Goal: Task Accomplishment & Management: Use online tool/utility

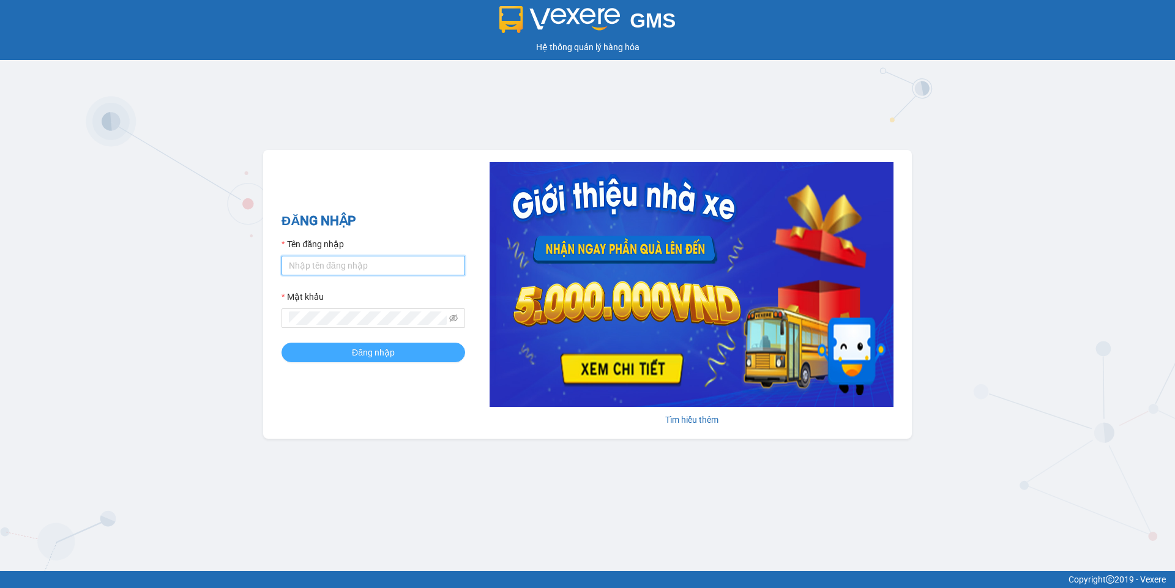
type input "camloan.cuctunglimo"
click at [364, 357] on span "Đăng nhập" at bounding box center [373, 352] width 43 height 13
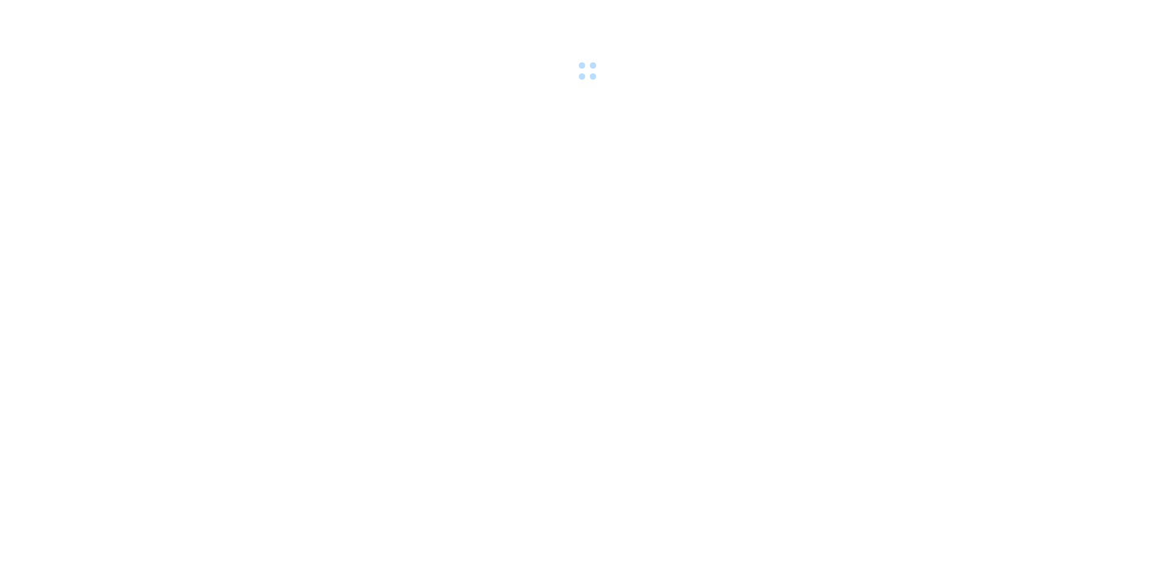
click at [892, 77] on div at bounding box center [587, 42] width 1175 height 84
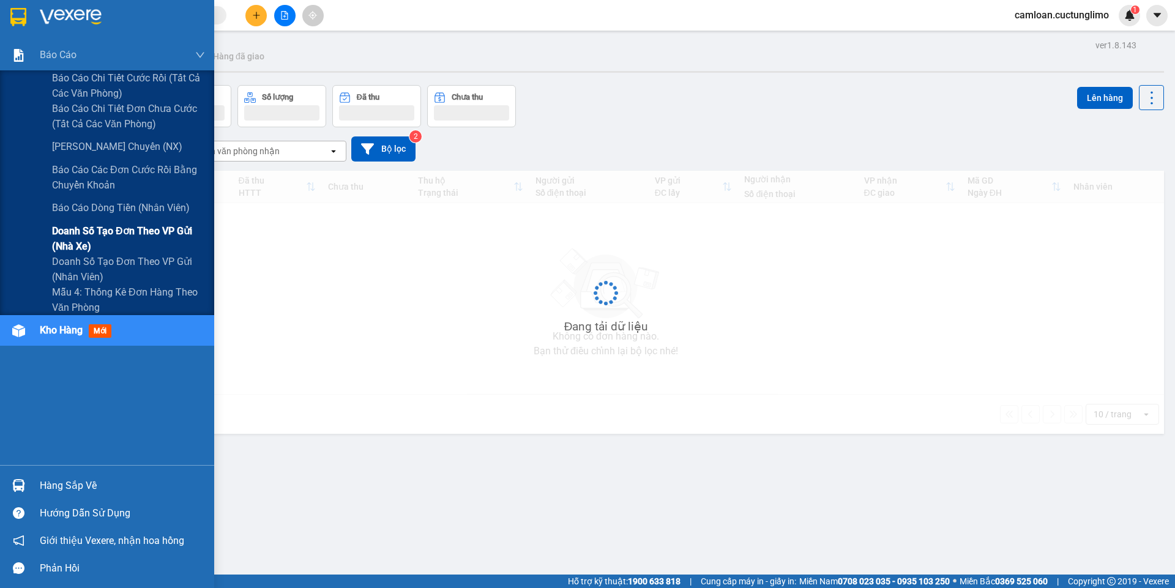
click at [78, 228] on span "Doanh số tạo đơn theo VP gửi (nhà xe)" at bounding box center [128, 238] width 153 height 31
